Goal: Task Accomplishment & Management: Manage account settings

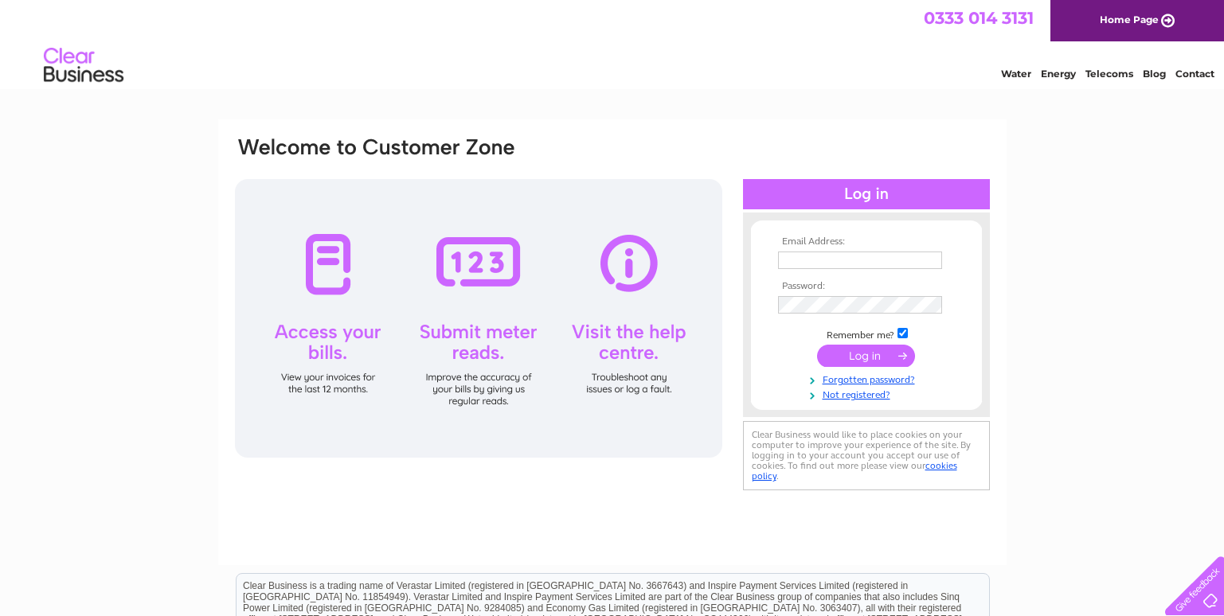
click at [845, 265] on input "text" at bounding box center [860, 261] width 164 height 18
paste input "accountspayable@frontierag.co.uk"
type input "accountspayable@frontierag.co.uk"
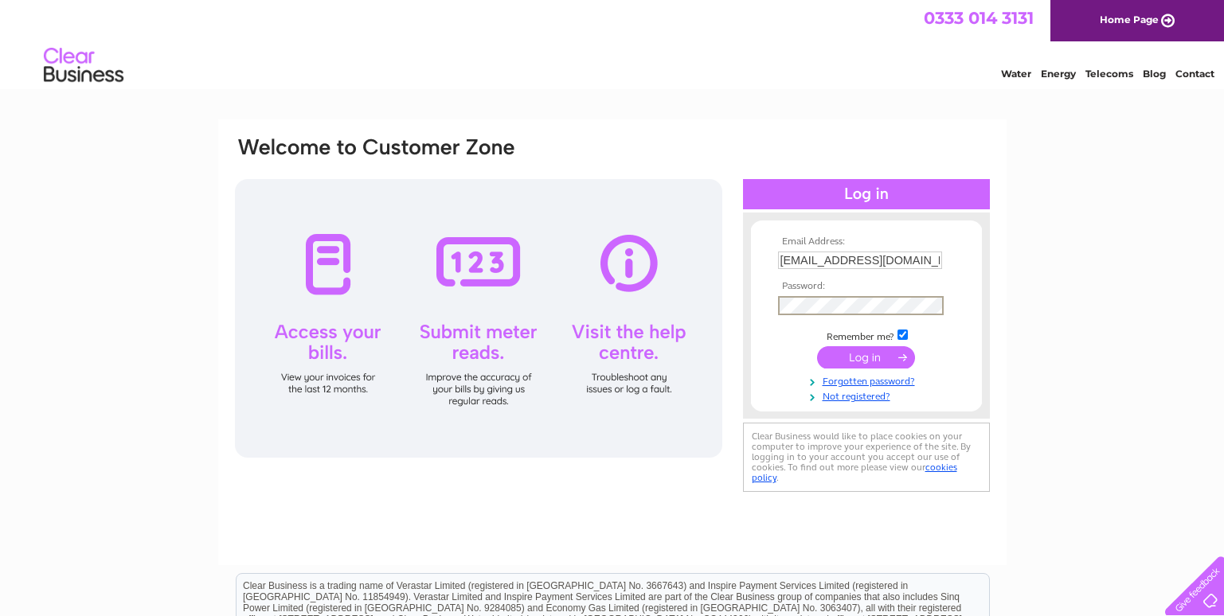
click at [870, 362] on input "submit" at bounding box center [866, 357] width 98 height 22
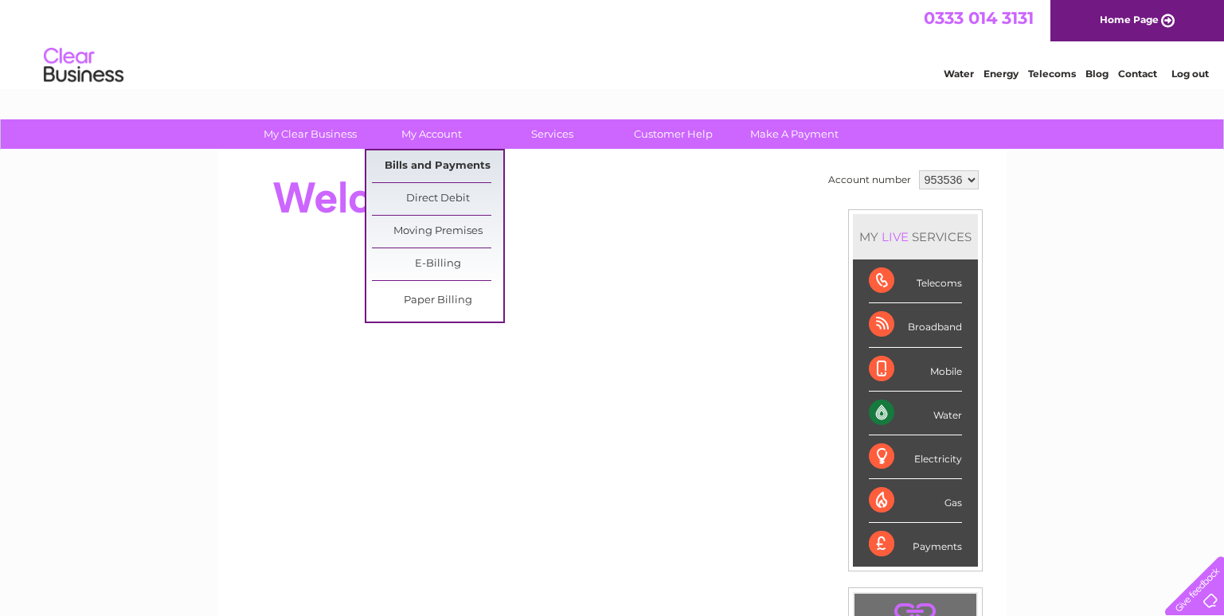
click at [446, 161] on link "Bills and Payments" at bounding box center [437, 167] width 131 height 32
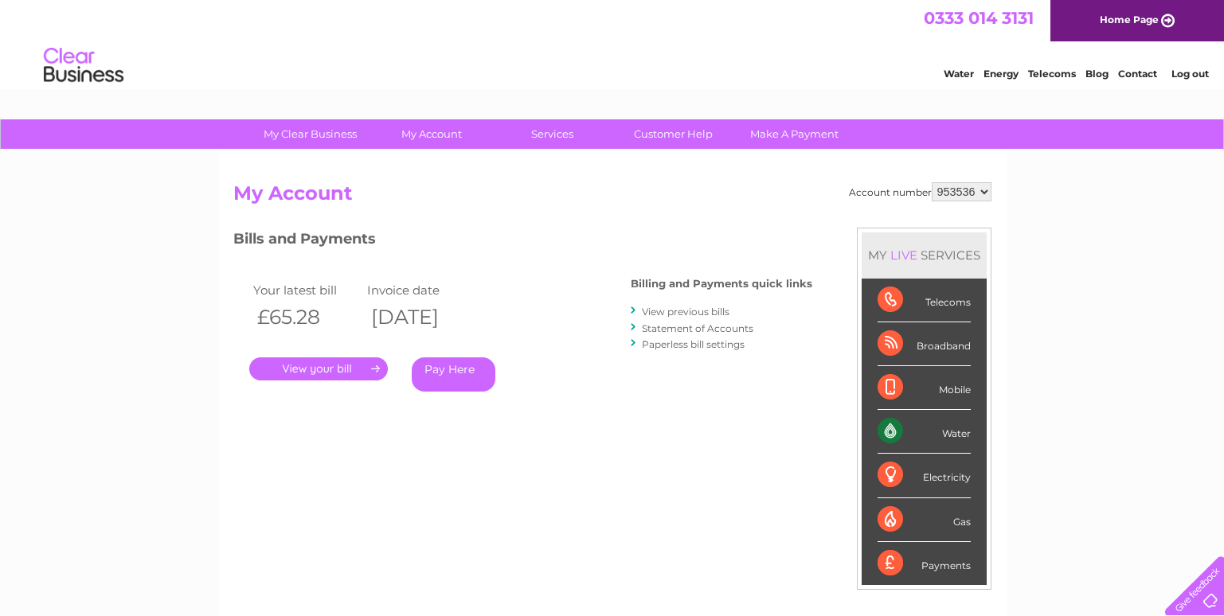
click at [340, 372] on link "." at bounding box center [318, 369] width 139 height 23
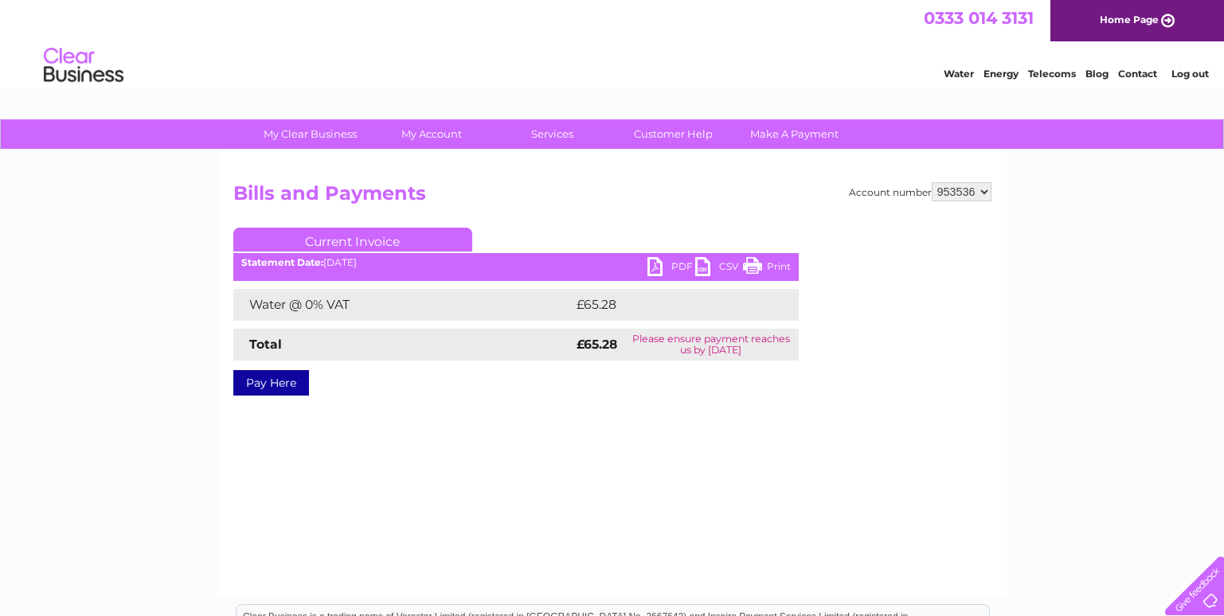
click at [668, 262] on link "PDF" at bounding box center [671, 268] width 48 height 23
